Goal: Information Seeking & Learning: Compare options

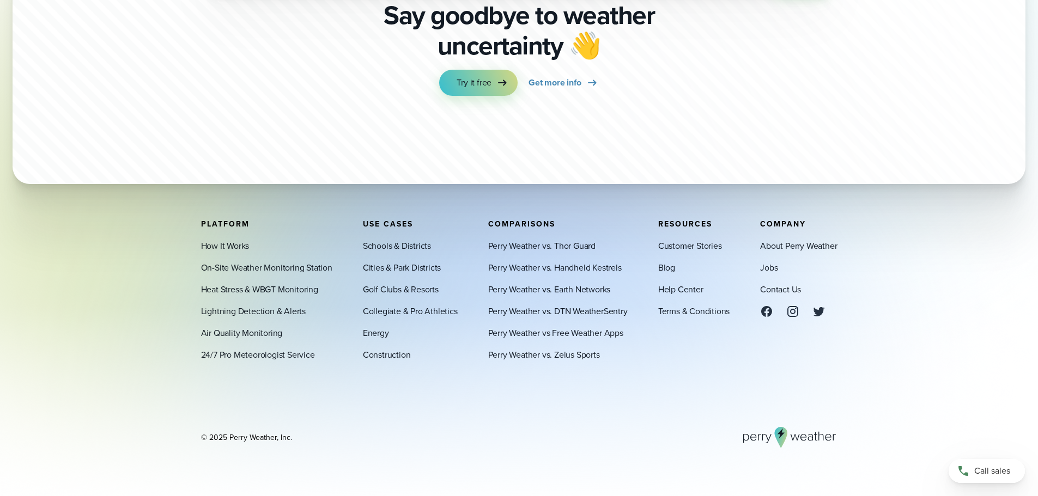
scroll to position [3825, 0]
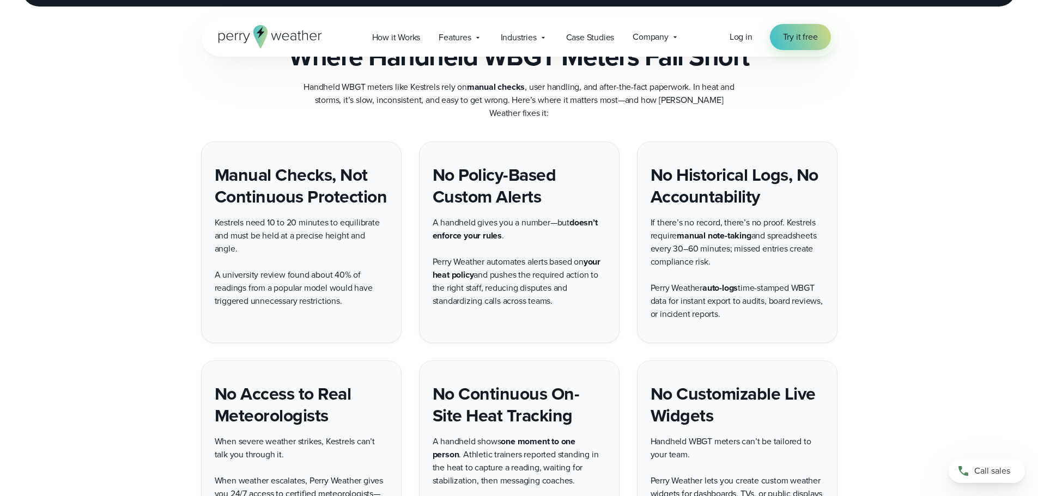
scroll to position [1634, 0]
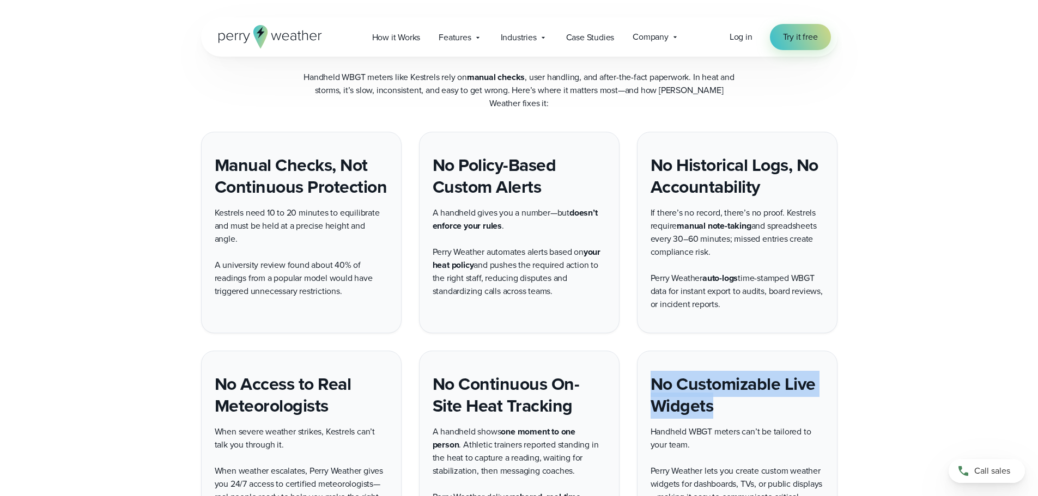
drag, startPoint x: 651, startPoint y: 376, endPoint x: 728, endPoint y: 401, distance: 80.6
click at [728, 401] on h4 "No Customizable Live Widgets" at bounding box center [737, 395] width 173 height 44
click at [725, 401] on h4 "No Customizable Live Widgets" at bounding box center [737, 395] width 173 height 44
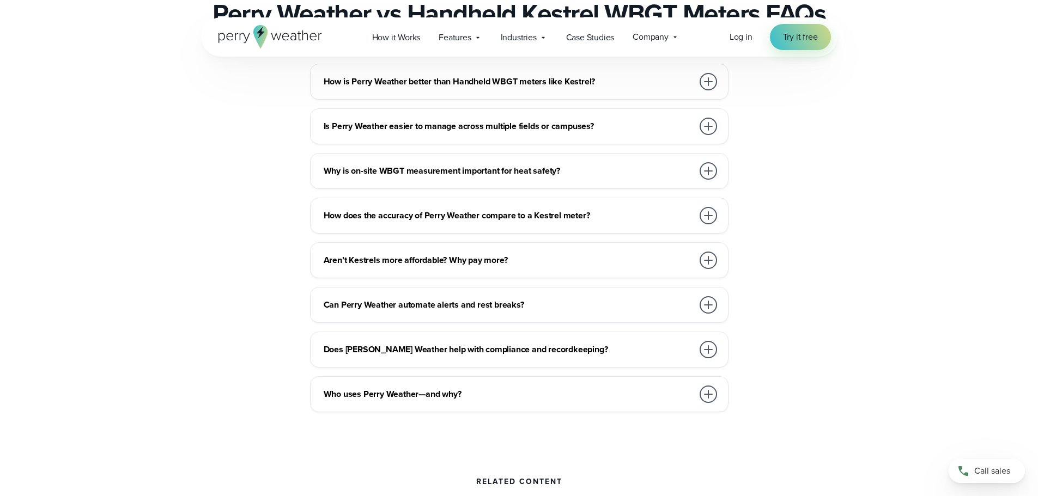
scroll to position [3705, 0]
